Goal: Book appointment/travel/reservation

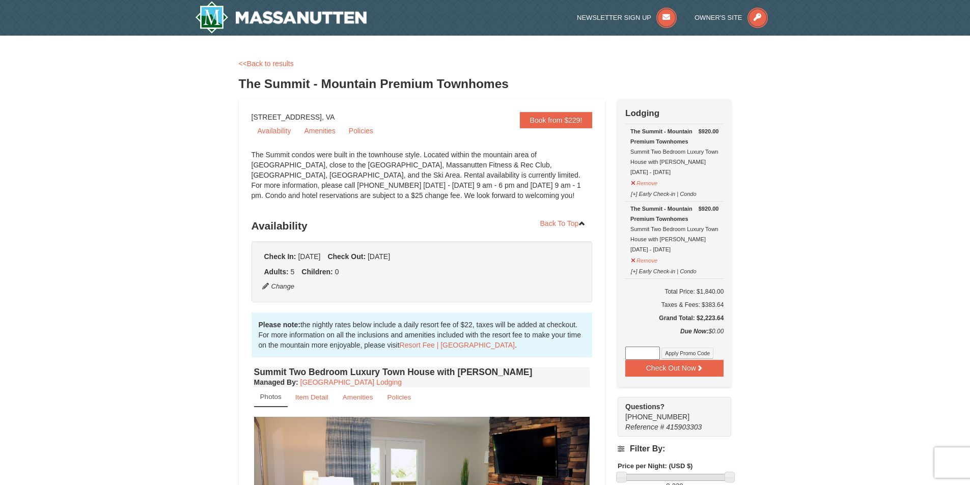
select select "2"
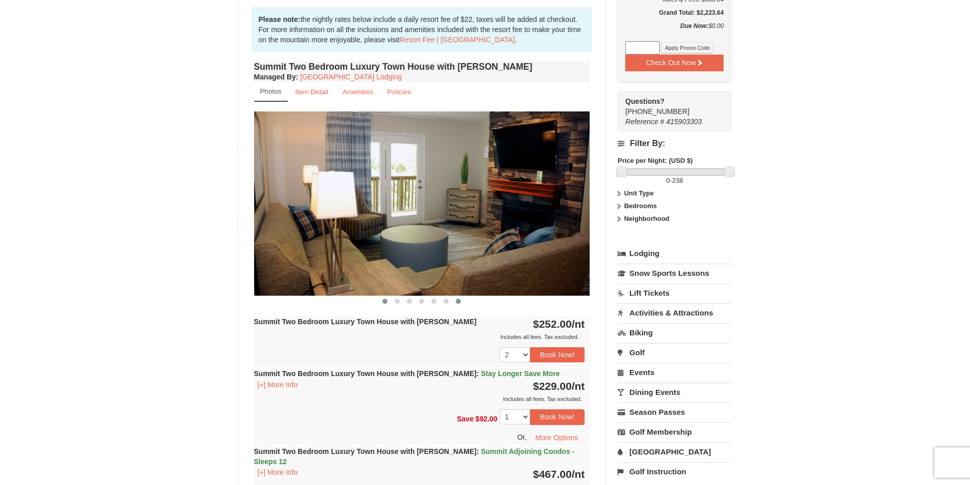
click at [380, 300] on button at bounding box center [385, 301] width 12 height 10
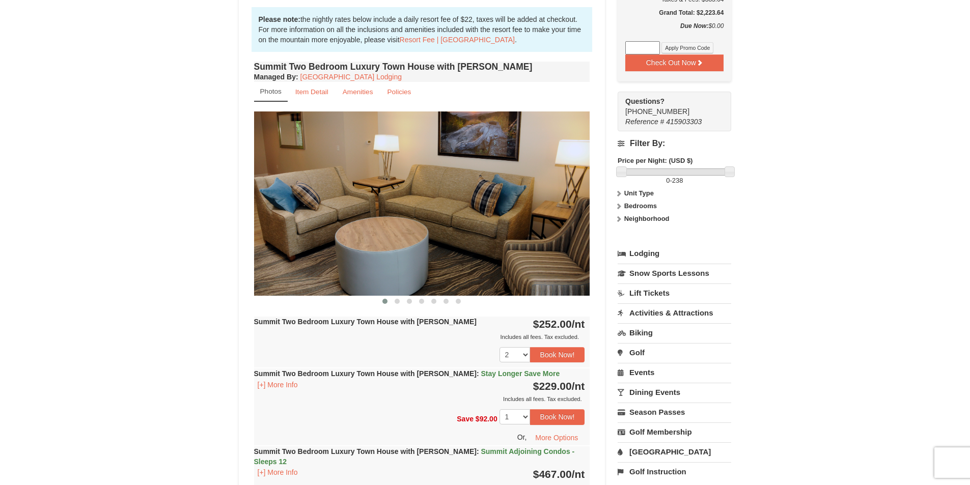
click at [381, 300] on button at bounding box center [385, 301] width 12 height 10
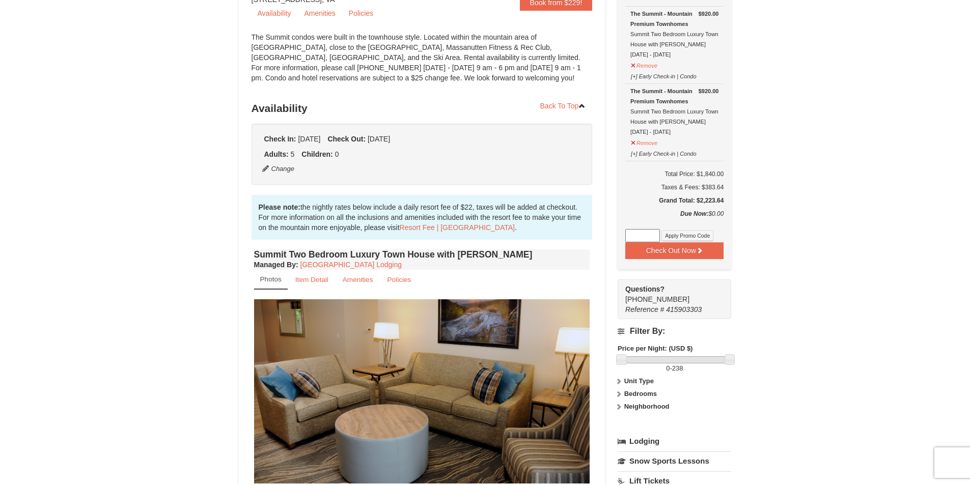
scroll to position [255, 0]
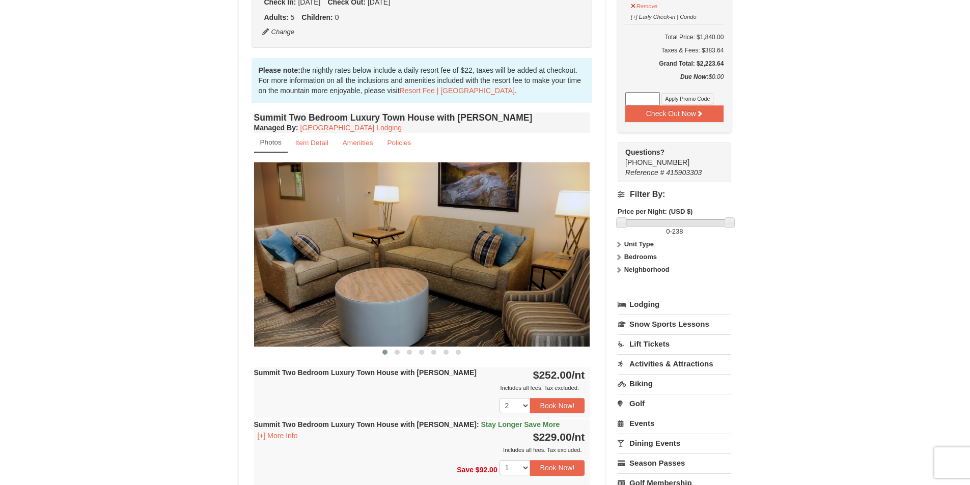
drag, startPoint x: 836, startPoint y: 284, endPoint x: 777, endPoint y: 353, distance: 91.4
click at [396, 351] on span at bounding box center [397, 352] width 5 height 5
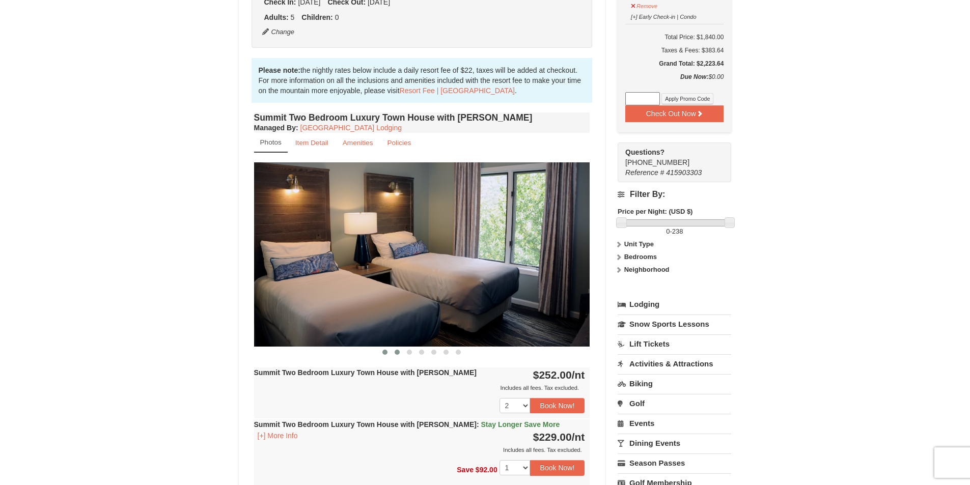
click at [385, 357] on button at bounding box center [385, 352] width 12 height 10
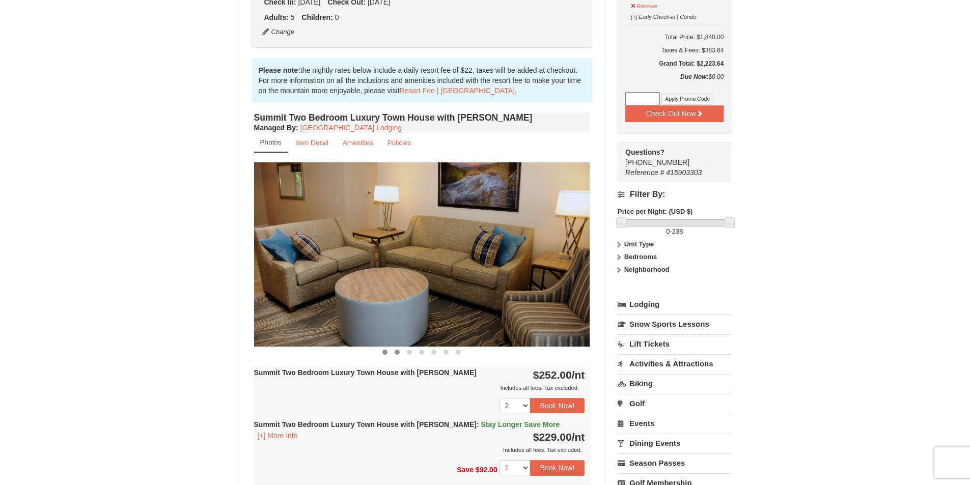
click at [401, 351] on button at bounding box center [397, 352] width 12 height 10
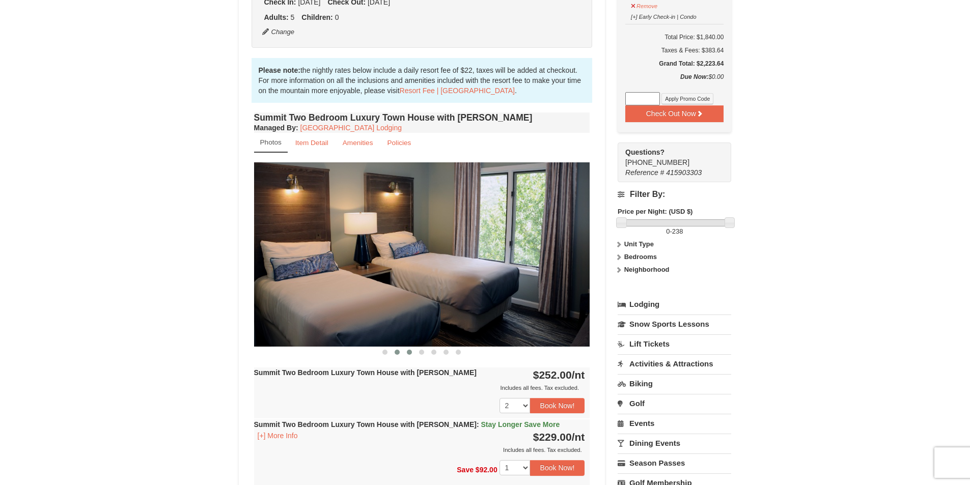
click at [411, 353] on span at bounding box center [409, 352] width 5 height 5
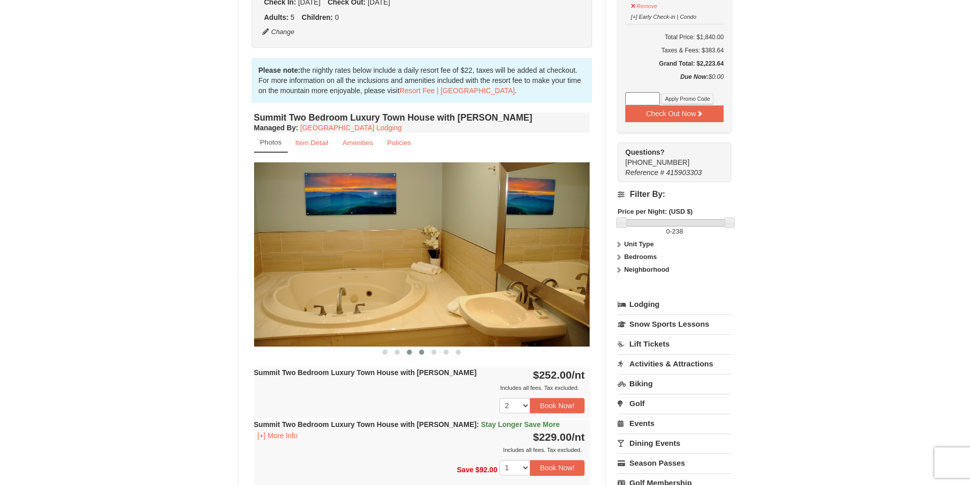
click at [418, 354] on button at bounding box center [422, 352] width 12 height 10
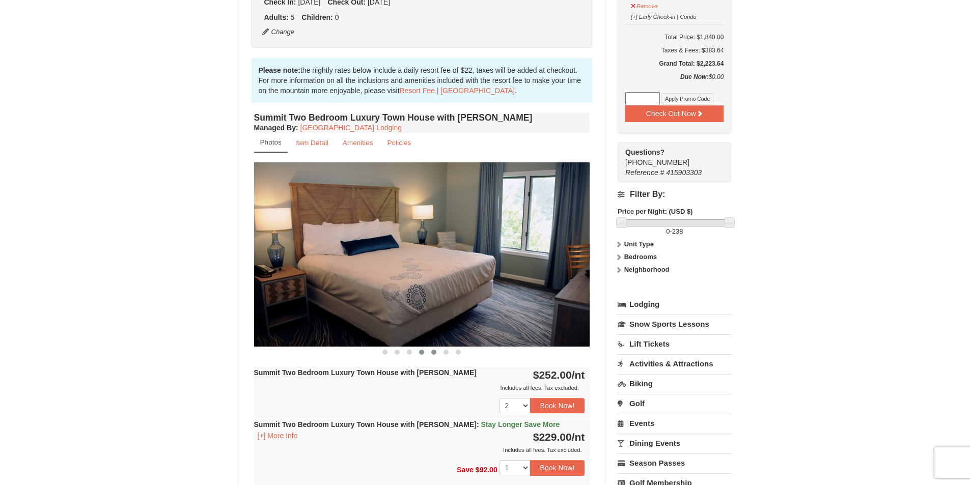
click at [434, 353] on span at bounding box center [433, 352] width 5 height 5
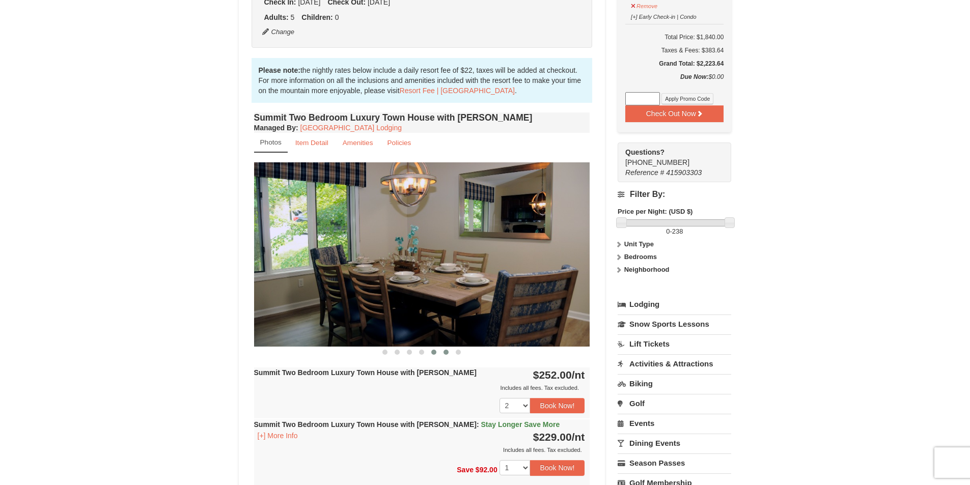
click at [443, 353] on button at bounding box center [446, 352] width 12 height 10
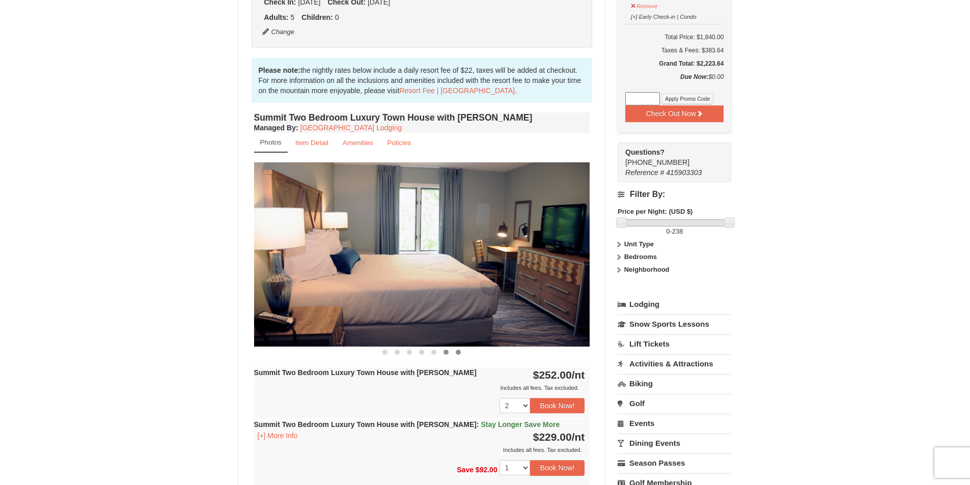
click at [462, 354] on button at bounding box center [458, 352] width 12 height 10
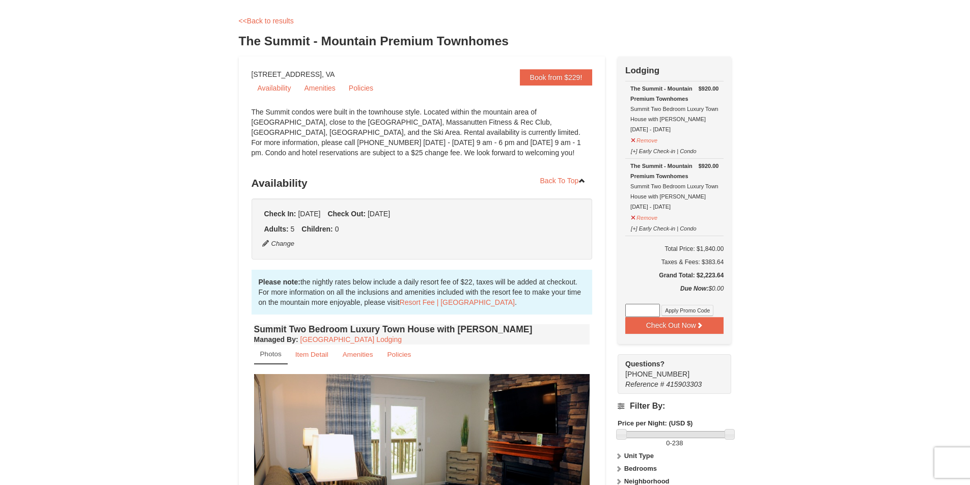
scroll to position [0, 0]
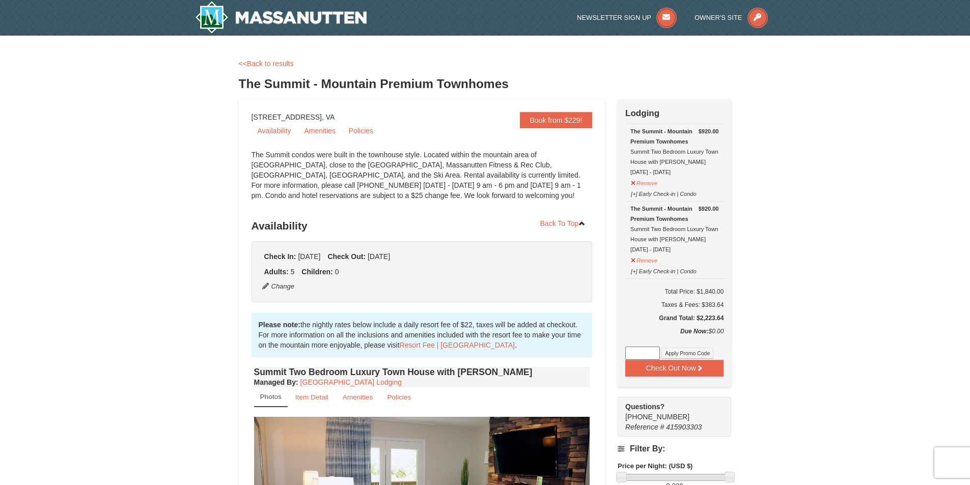
drag, startPoint x: 696, startPoint y: 321, endPoint x: 746, endPoint y: 317, distance: 50.1
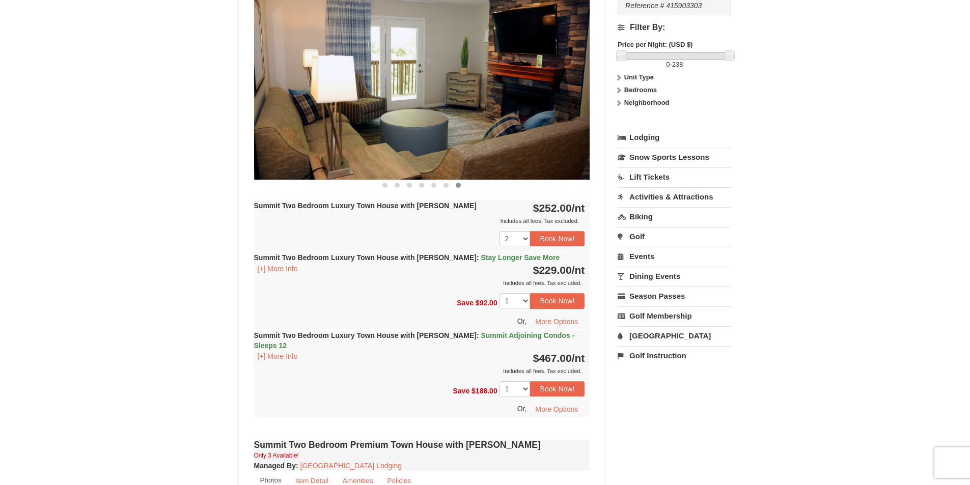
scroll to position [560, 0]
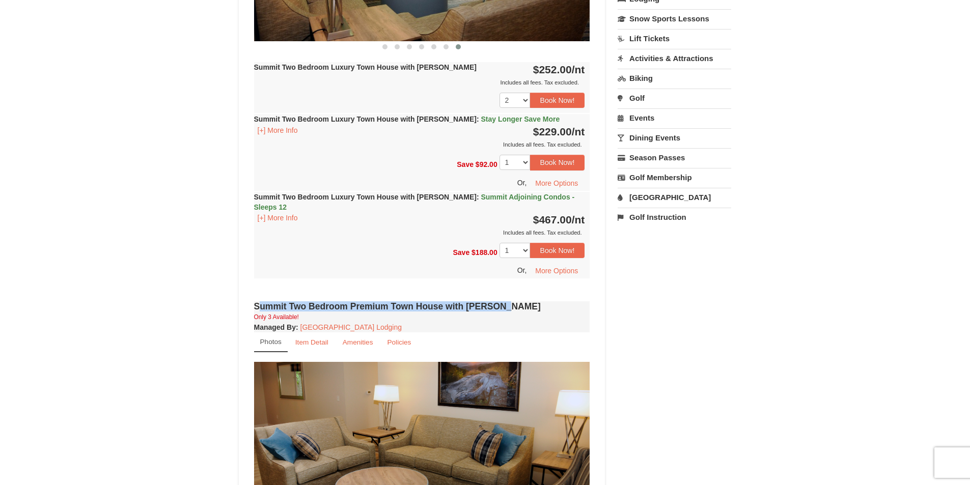
drag, startPoint x: 255, startPoint y: 299, endPoint x: 505, endPoint y: 291, distance: 250.7
click at [804, 365] on div "× <<Back to results The Summit - Mountain Premium Townhomes Book from $229! 182…" at bounding box center [485, 248] width 970 height 1546
drag, startPoint x: 254, startPoint y: 297, endPoint x: 662, endPoint y: 294, distance: 407.4
click at [632, 320] on div "Book from $229! 1822 Resort Drive, Massanutten, VA Availability Amenities Polic…" at bounding box center [485, 268] width 493 height 1459
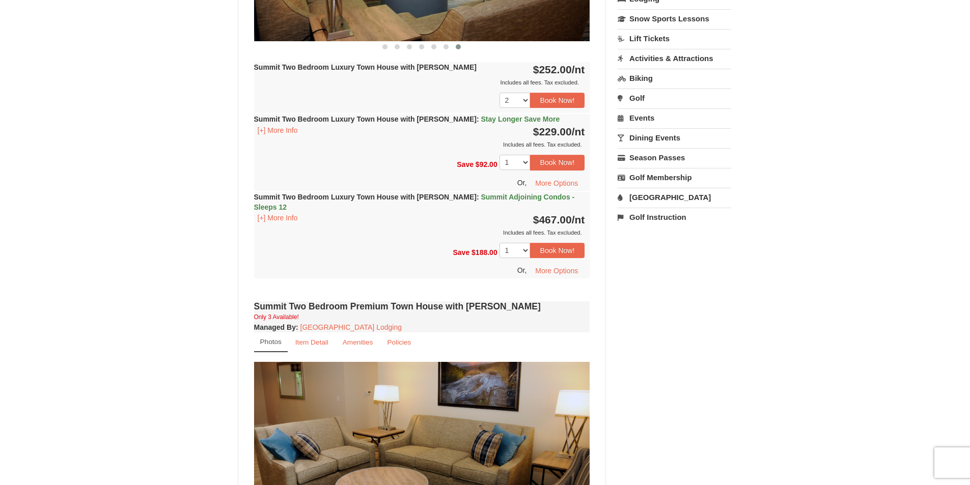
click at [707, 280] on div "Book from $229! 1822 Resort Drive, Massanutten, VA Availability Amenities Polic…" at bounding box center [485, 268] width 493 height 1459
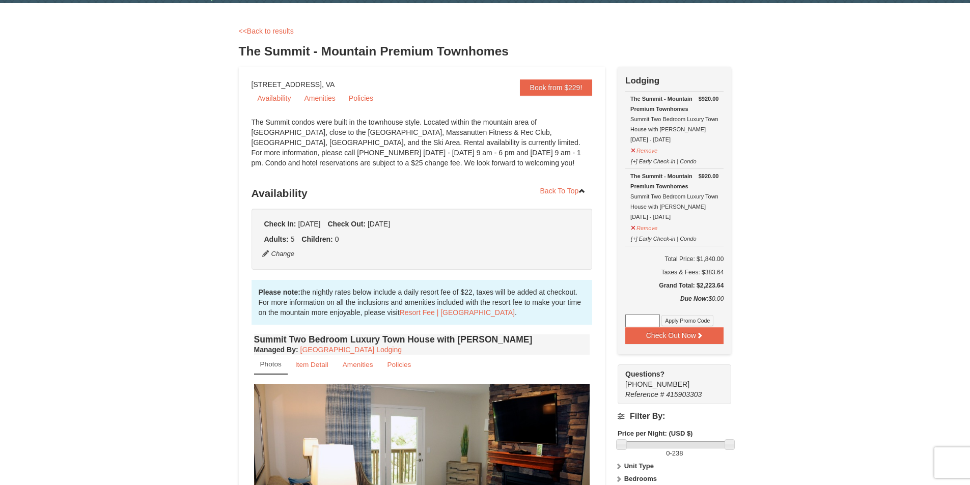
scroll to position [0, 0]
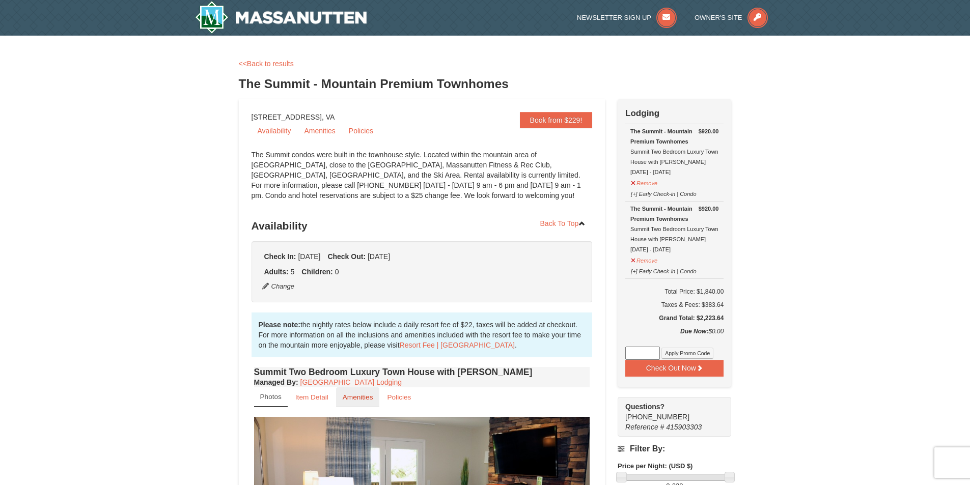
click at [372, 399] on small "Amenities" at bounding box center [358, 398] width 31 height 8
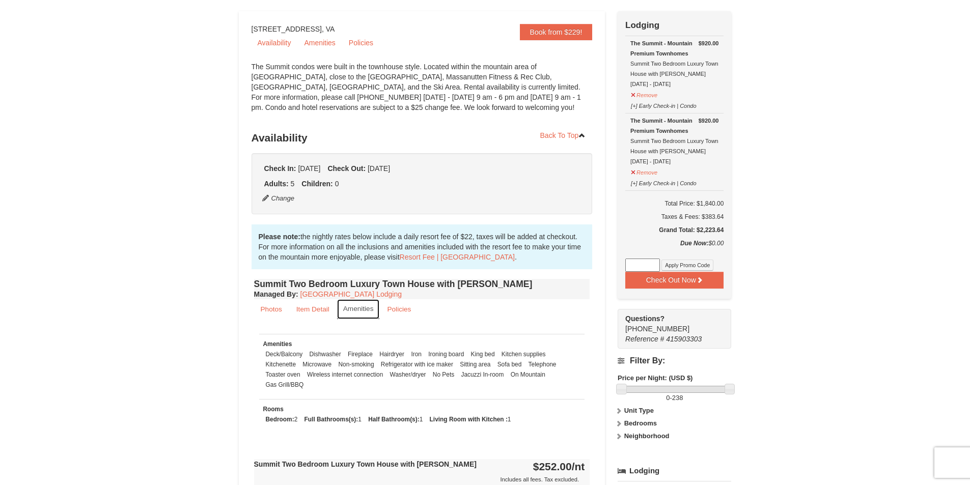
scroll to position [255, 0]
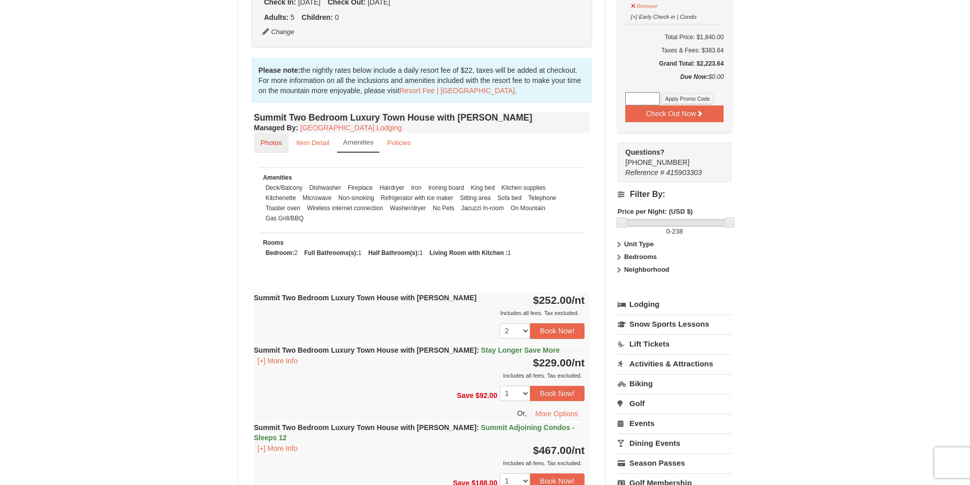
click at [282, 152] on link "Photos" at bounding box center [271, 143] width 35 height 20
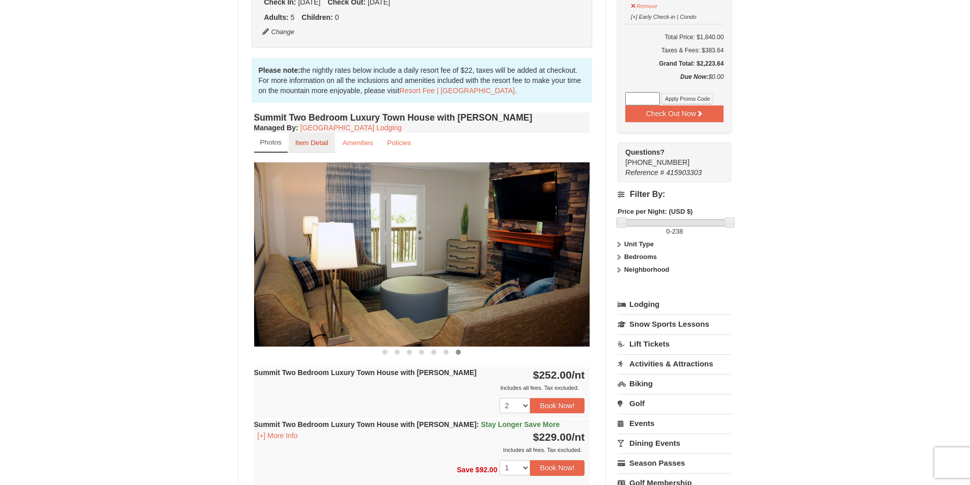
click at [324, 141] on small "Item Detail" at bounding box center [311, 143] width 33 height 8
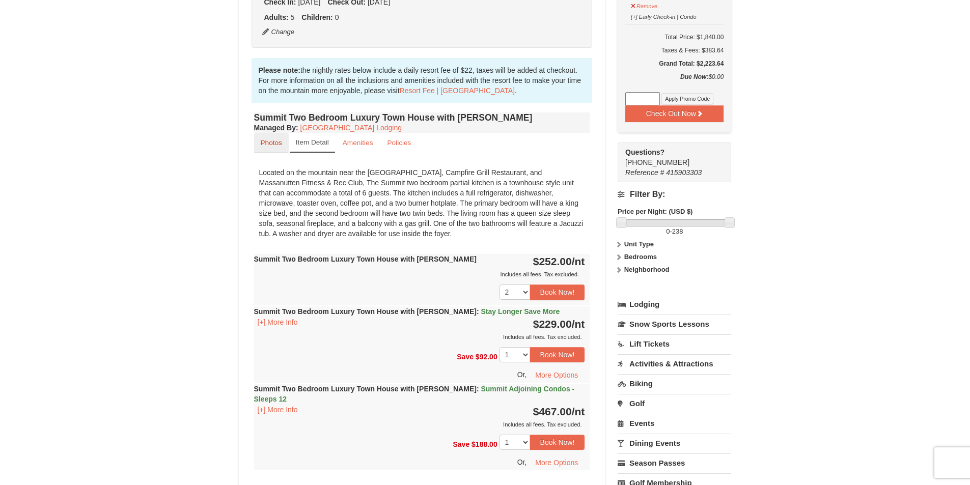
click at [286, 146] on link "Photos" at bounding box center [271, 143] width 35 height 20
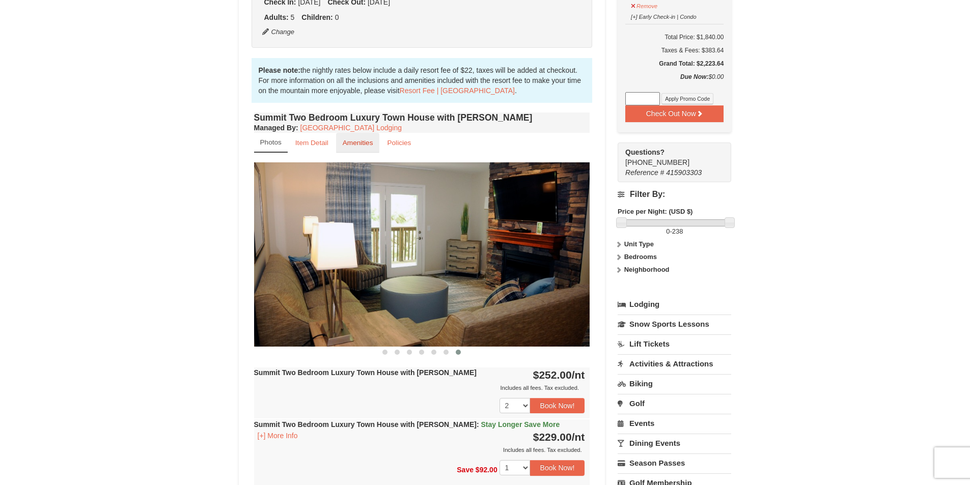
click at [368, 149] on link "Amenities" at bounding box center [358, 143] width 44 height 20
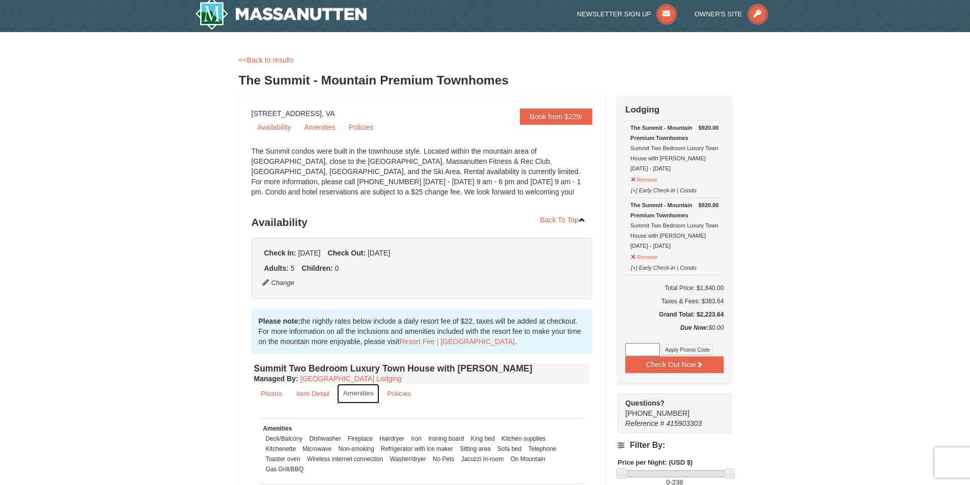
scroll to position [0, 0]
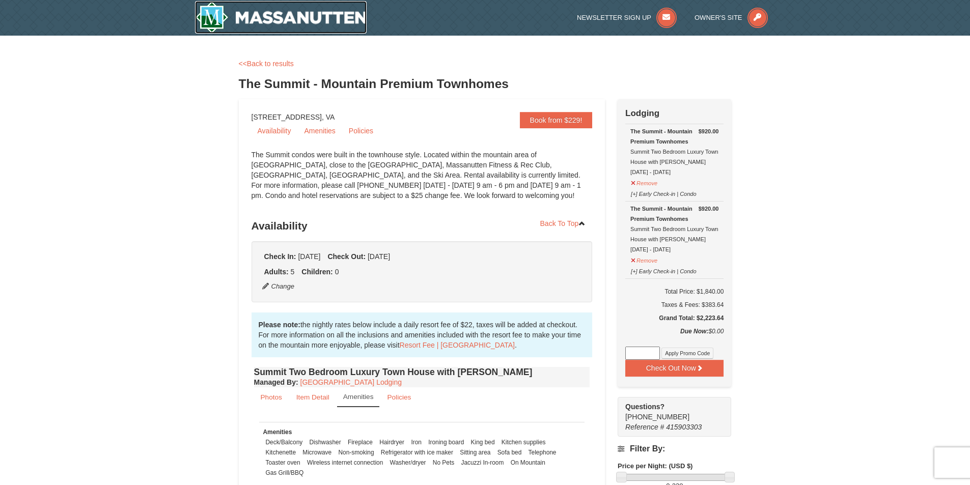
click at [283, 29] on img at bounding box center [281, 17] width 172 height 33
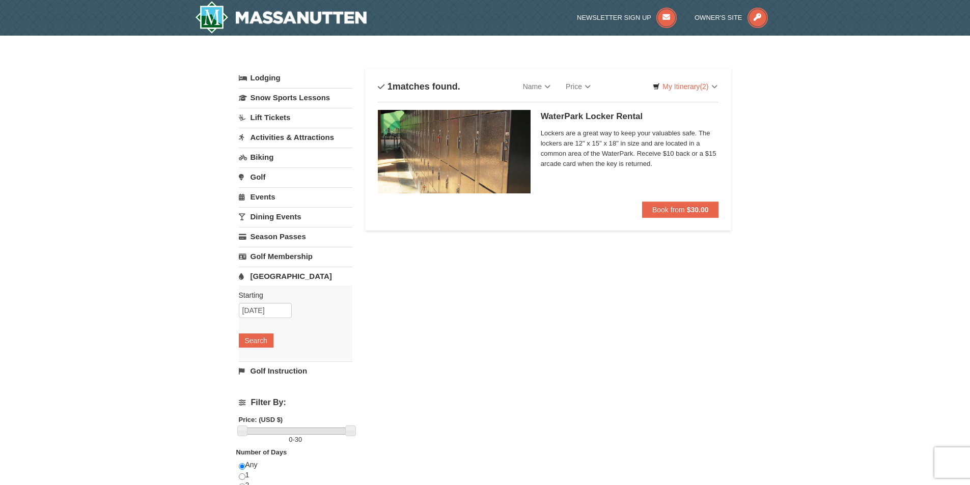
click at [259, 119] on link "Lift Tickets" at bounding box center [296, 117] width 114 height 19
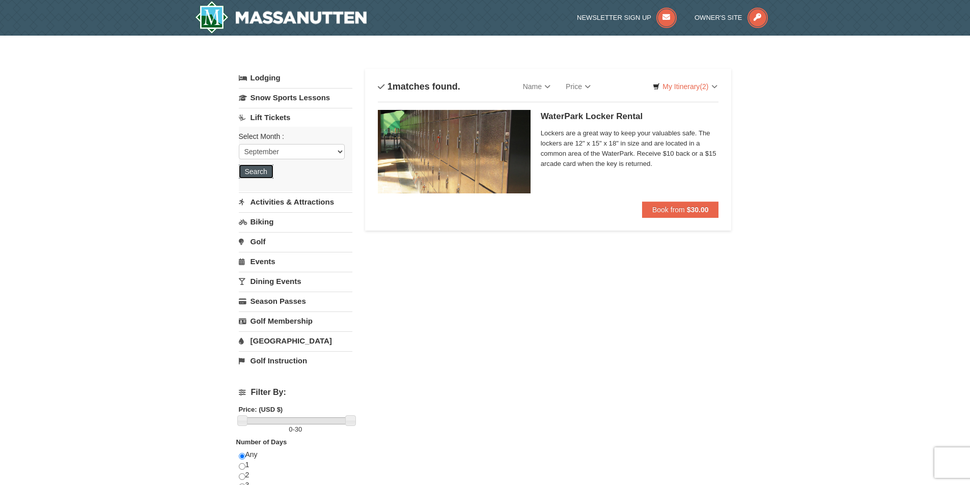
click at [252, 166] on button "Search" at bounding box center [256, 171] width 35 height 14
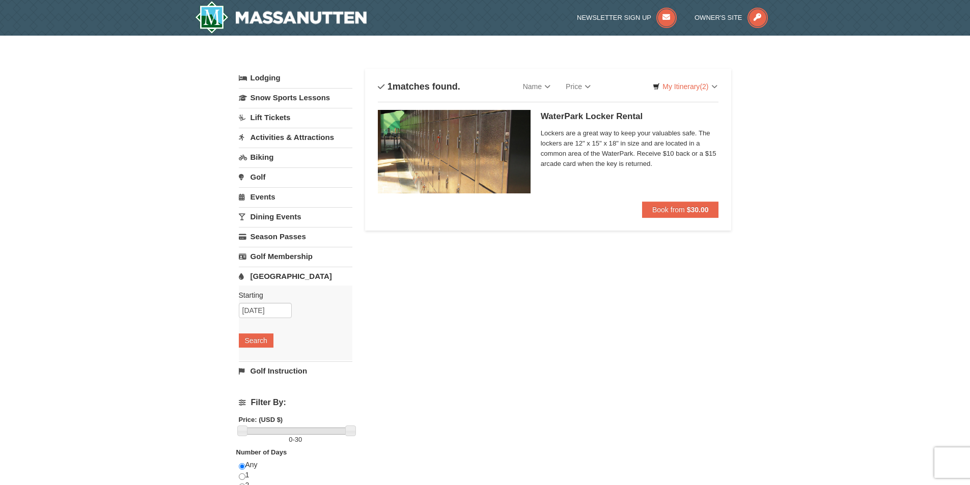
click at [267, 218] on link "Dining Events" at bounding box center [296, 216] width 114 height 19
click at [265, 281] on button "Search" at bounding box center [256, 281] width 35 height 14
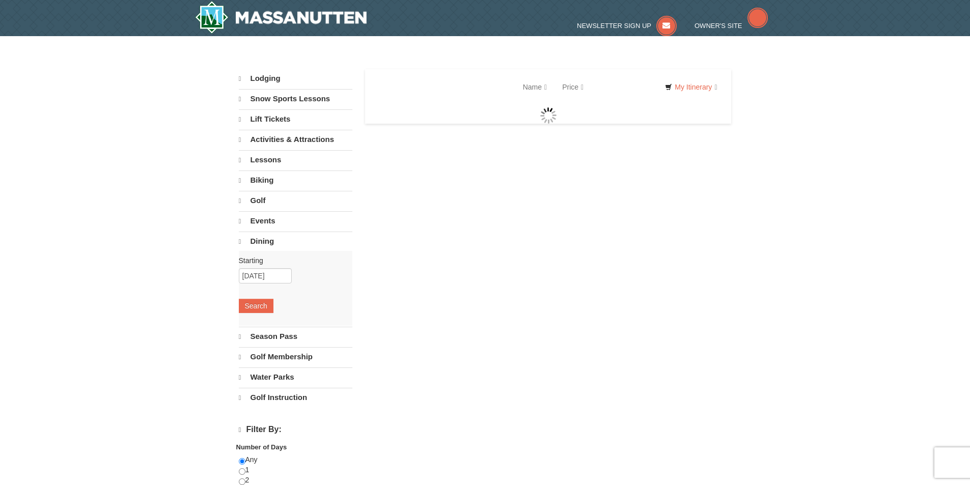
select select "9"
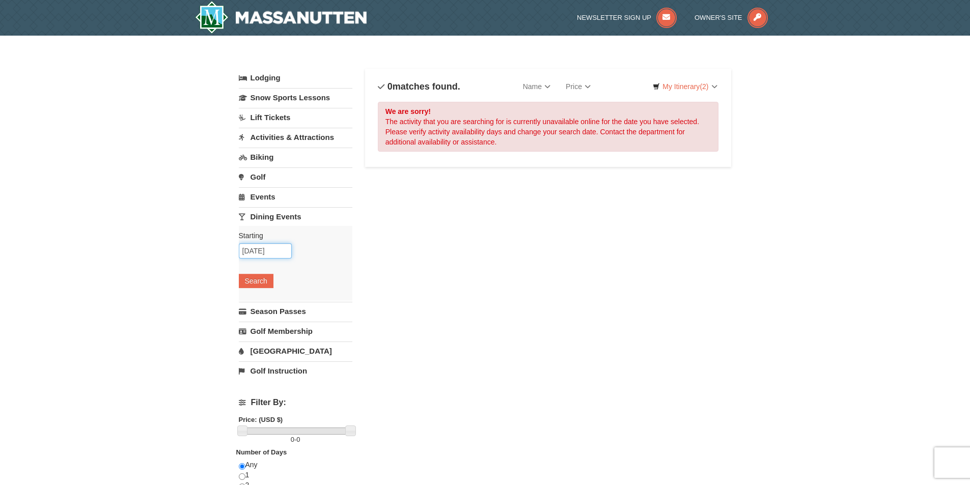
click at [257, 257] on input "[DATE]" at bounding box center [265, 250] width 53 height 15
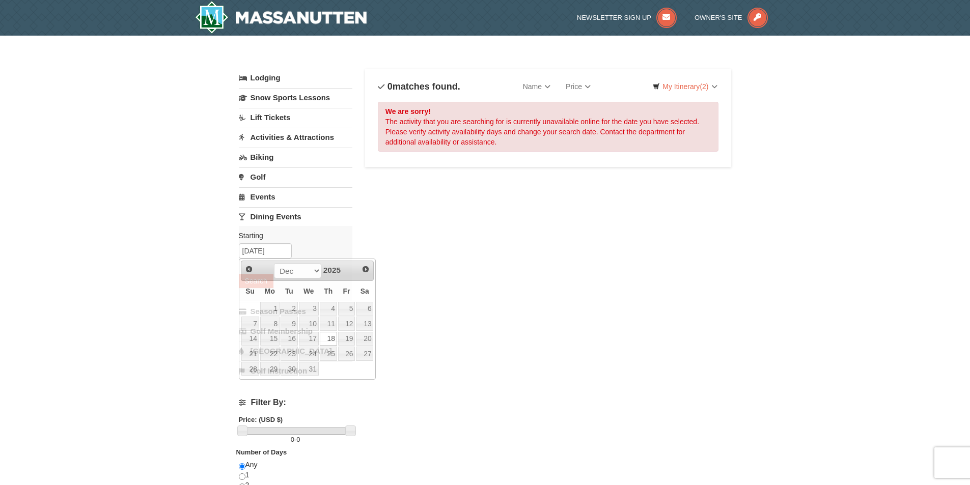
click at [537, 285] on div "Lodging Arrival Please format dates MM/DD/YYYY Please format dates MM/DD/YYYY 1…" at bounding box center [485, 331] width 493 height 524
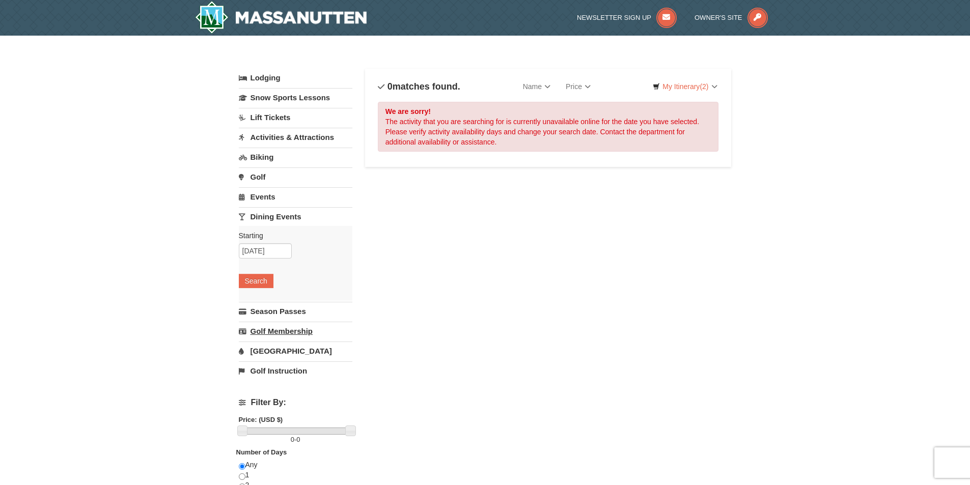
click at [285, 334] on link "Golf Membership" at bounding box center [296, 331] width 114 height 19
